Goal: Information Seeking & Learning: Find specific page/section

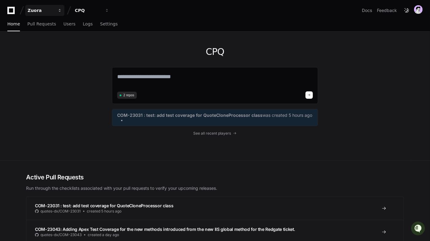
click at [53, 10] on div "Zuora" at bounding box center [41, 10] width 26 height 6
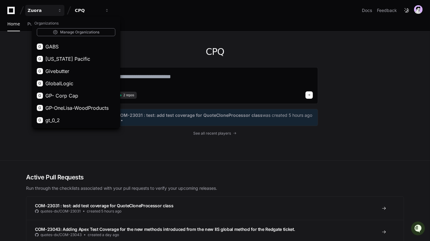
scroll to position [377, 0]
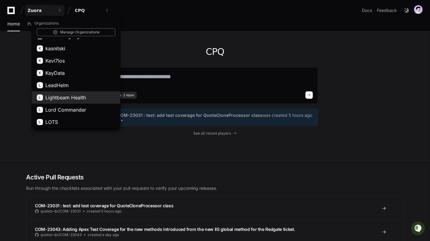
click at [71, 95] on span "Lightbeam Health" at bounding box center [65, 97] width 41 height 7
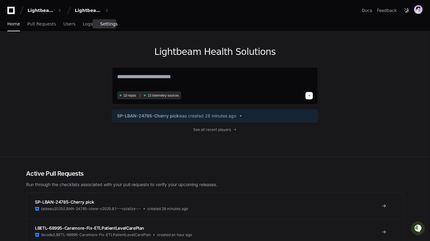
click at [102, 28] on link "Settings" at bounding box center [108, 24] width 17 height 14
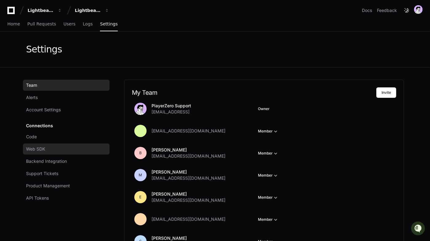
click at [51, 144] on link "Web SDK" at bounding box center [66, 149] width 87 height 11
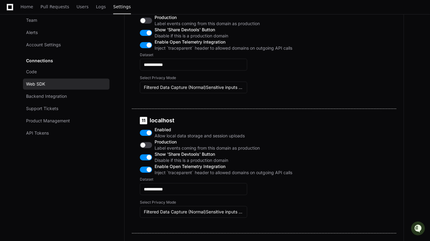
scroll to position [1354, 0]
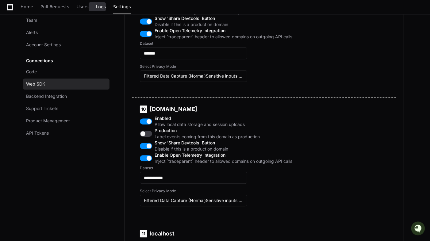
click at [96, 6] on span "Logs" at bounding box center [101, 7] width 10 height 4
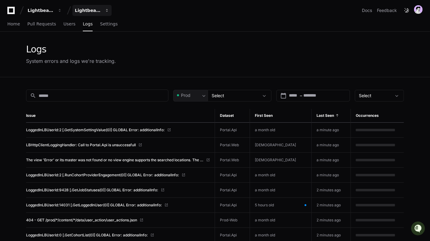
click at [80, 6] on button "Lightbeam Health Solutions" at bounding box center [91, 10] width 39 height 11
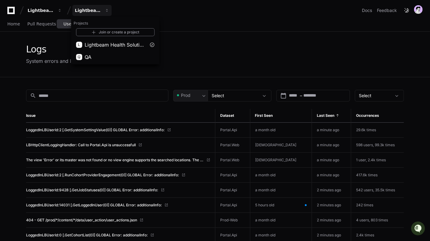
click at [66, 24] on span "Users" at bounding box center [70, 24] width 12 height 4
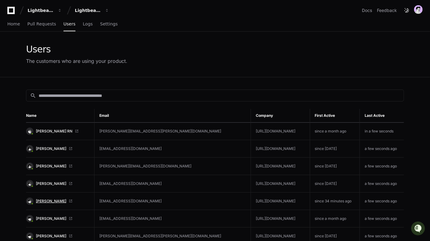
click at [53, 200] on span "[PERSON_NAME]" at bounding box center [51, 201] width 30 height 5
click at [84, 24] on span "Logs" at bounding box center [88, 24] width 10 height 4
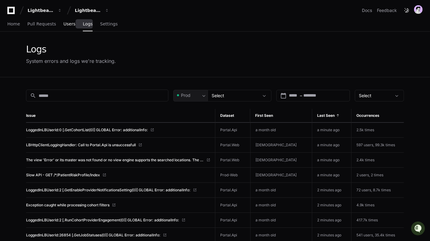
click at [66, 28] on link "Users" at bounding box center [70, 24] width 12 height 14
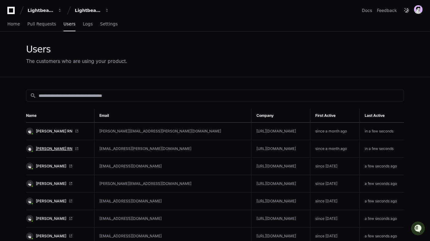
click at [56, 146] on span "Thaimy Acevedo RN" at bounding box center [54, 148] width 37 height 5
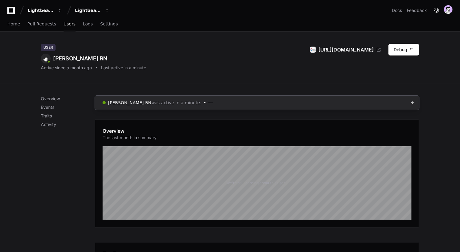
click at [181, 100] on span "was active in a minute." at bounding box center [176, 103] width 50 height 6
